Goal: Transaction & Acquisition: Download file/media

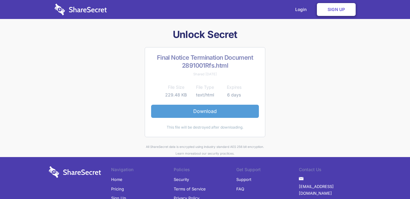
click at [202, 111] on link "Download" at bounding box center [205, 111] width 108 height 13
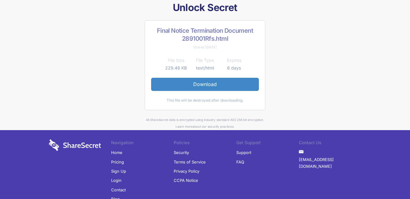
scroll to position [48, 0]
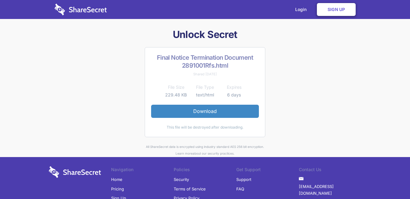
click at [202, 113] on link "Download" at bounding box center [205, 111] width 108 height 13
